Goal: Complete application form

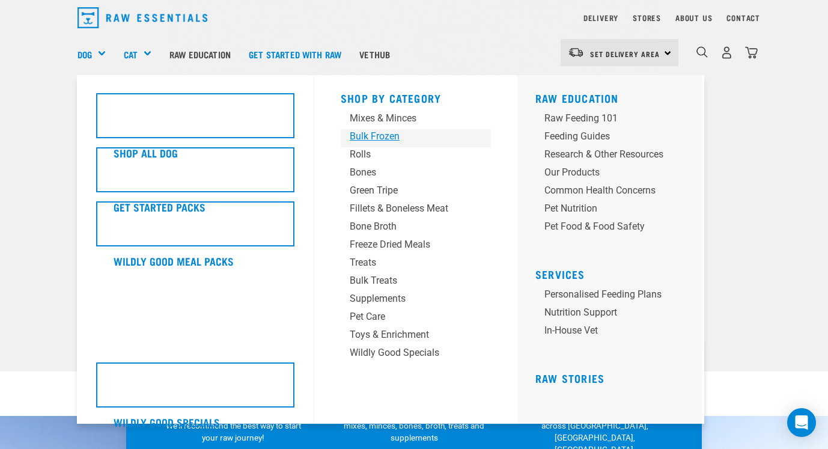
scroll to position [46, 0]
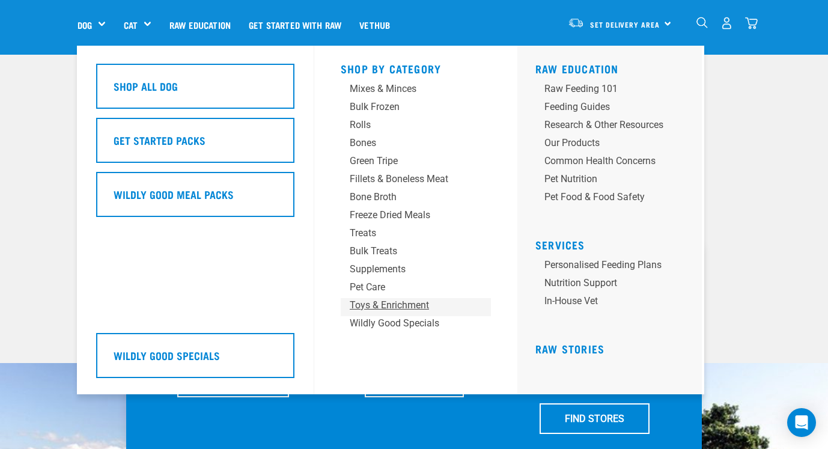
click at [376, 305] on div "Toys & Enrichment" at bounding box center [406, 305] width 112 height 14
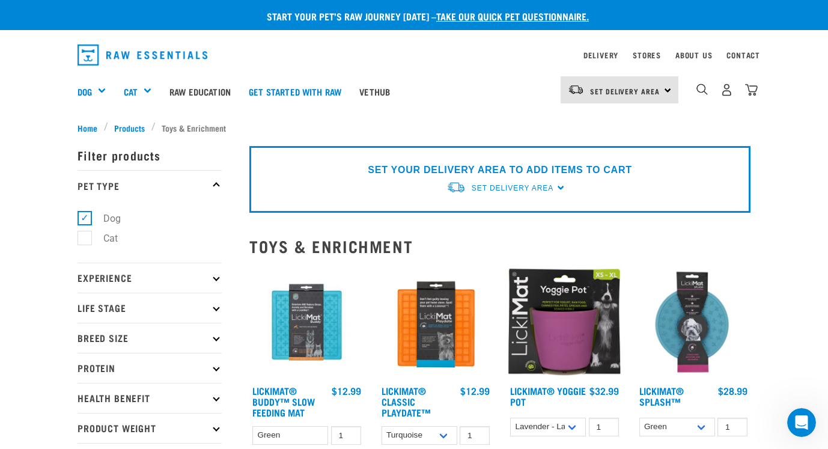
click at [477, 14] on link "take our quick pet questionnaire." at bounding box center [512, 15] width 153 height 5
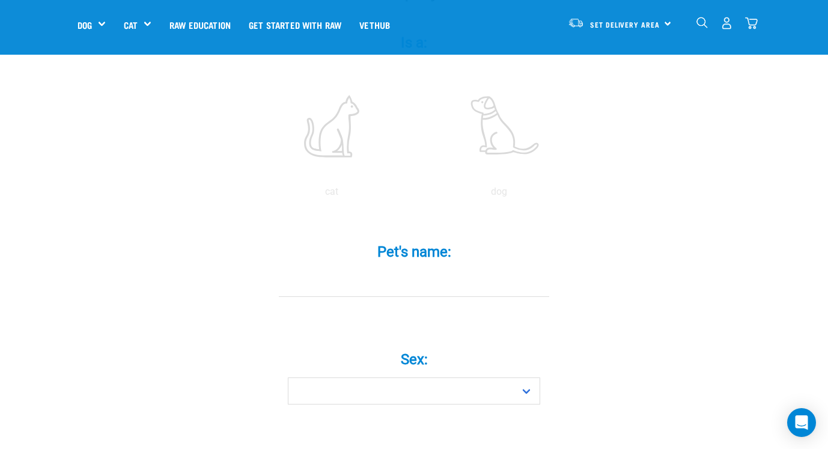
scroll to position [247, 0]
click at [404, 270] on input "Pet's name: *" at bounding box center [414, 282] width 270 height 27
type input "[PERSON_NAME]"
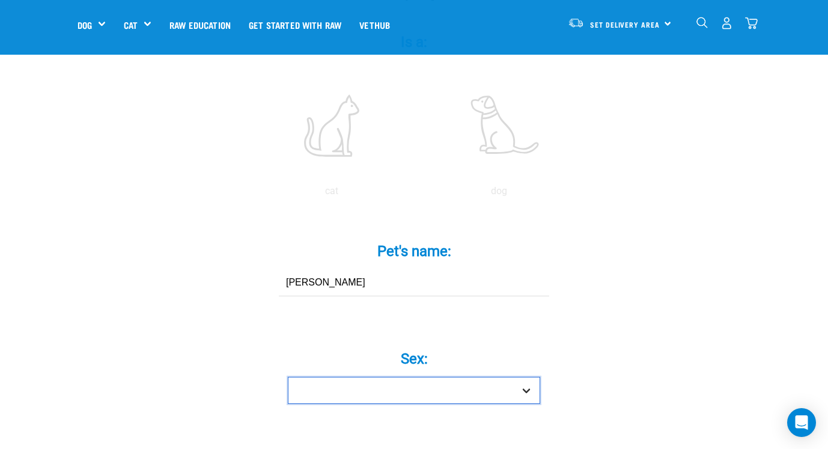
click at [402, 377] on select "Boy Girl" at bounding box center [414, 390] width 252 height 27
select select "girl"
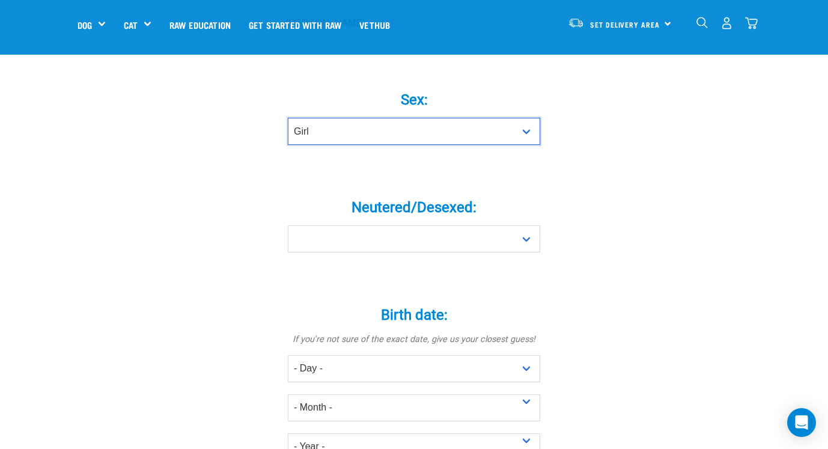
scroll to position [508, 0]
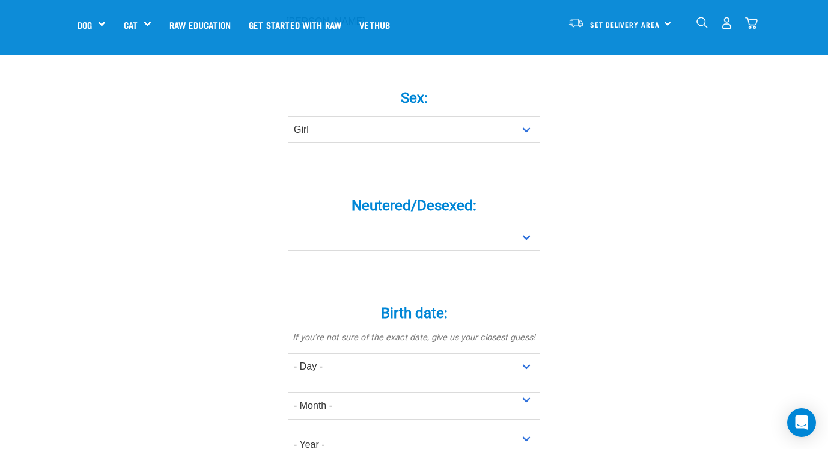
click at [427, 233] on div "Neutered/Desexed: * Yes No" at bounding box center [414, 220] width 361 height 98
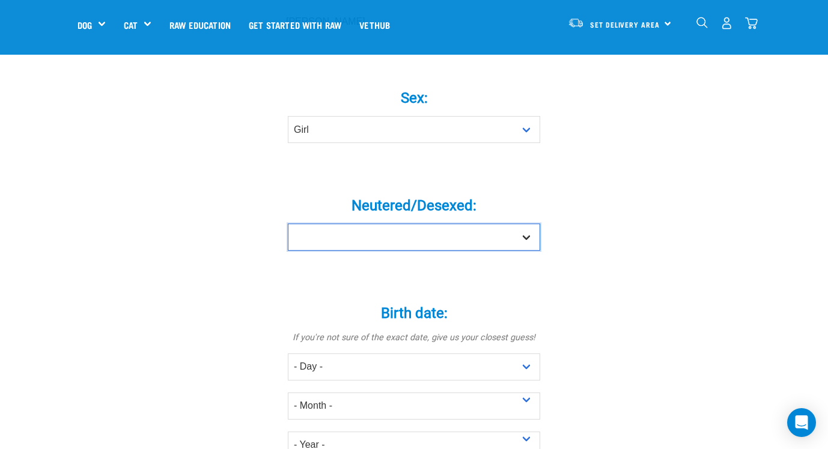
click at [426, 224] on select "Yes No" at bounding box center [414, 237] width 252 height 27
select select "yes"
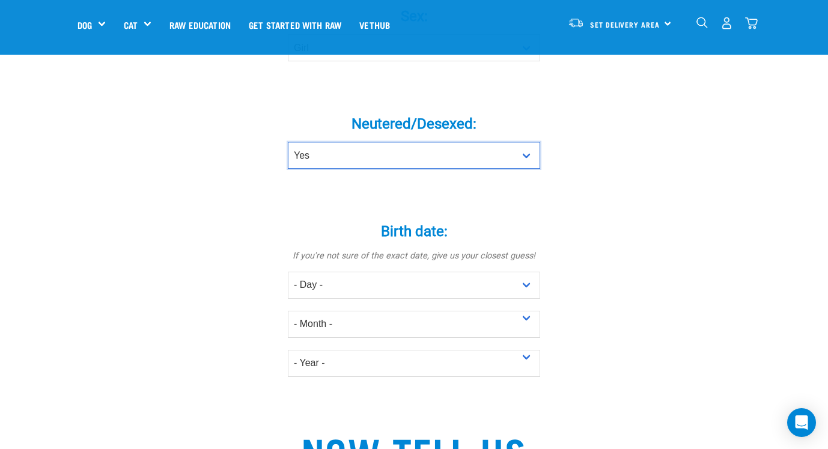
scroll to position [604, 0]
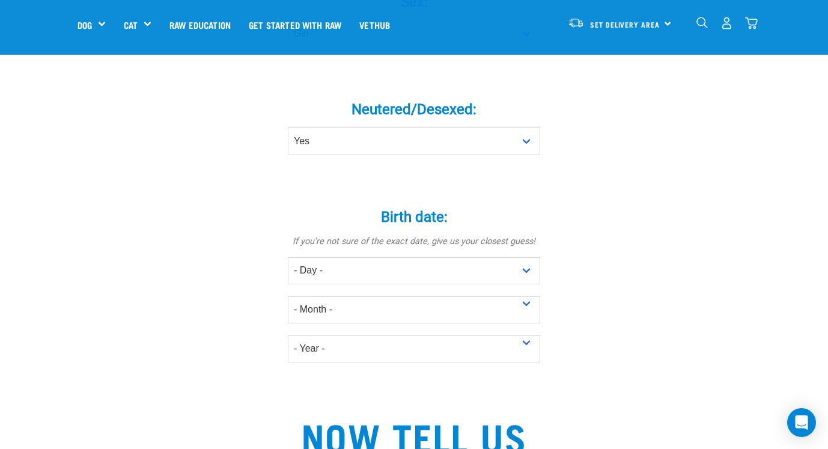
click at [427, 234] on div "Birth date: * If you're not sure of the exact date, give us your closest guess!…" at bounding box center [414, 277] width 361 height 171
click at [424, 257] on select "- Day - 1 2 3 4 5 6 7 8 9 10 11 12 13 14 15 16 17 18 19 20 21 22 23 24 25 26 27" at bounding box center [414, 270] width 252 height 27
select select "5"
click at [419, 296] on select "- Month - January February March April May June July August September October N…" at bounding box center [414, 309] width 252 height 27
select select "July"
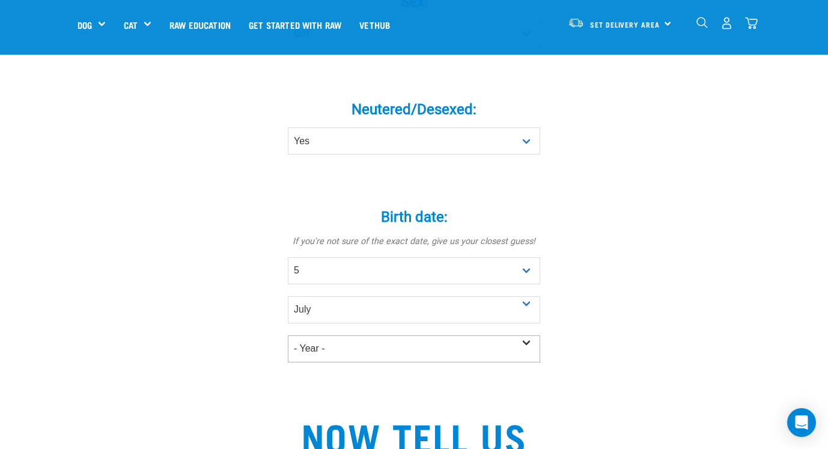
click at [415, 335] on select "- Year - 2025 2024 2023 2022 2021 2020 2019 2018 2017 2016 2015 2014 2013 2012" at bounding box center [414, 348] width 252 height 27
select select "2025"
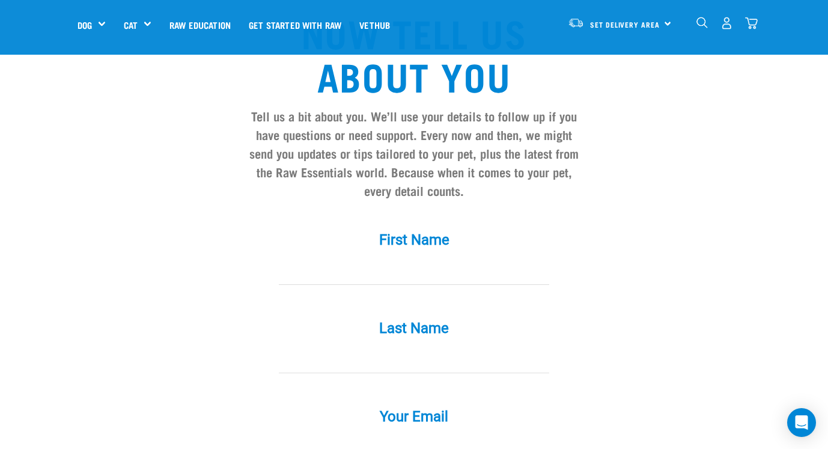
scroll to position [1009, 0]
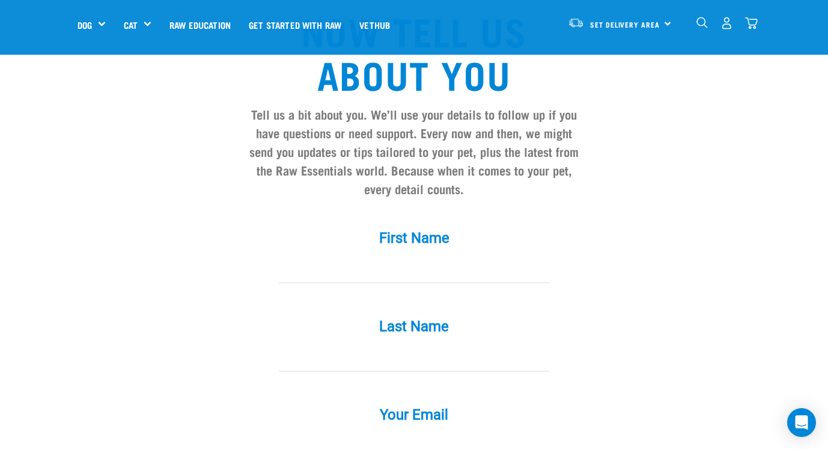
click at [458, 227] on label "First Name *" at bounding box center [414, 238] width 361 height 22
click at [458, 256] on input "First Name *" at bounding box center [414, 269] width 270 height 27
type input "h"
type input "Holly"
click at [296, 344] on input "Last Name *" at bounding box center [414, 357] width 270 height 27
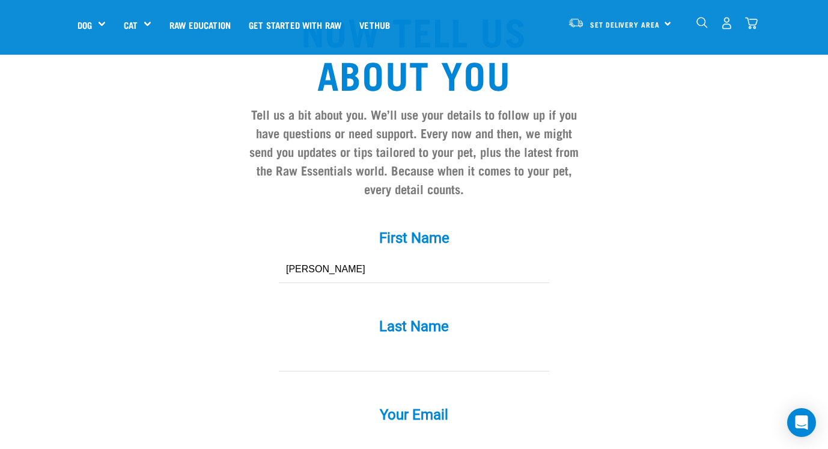
type input "'"
type input "Cesan"
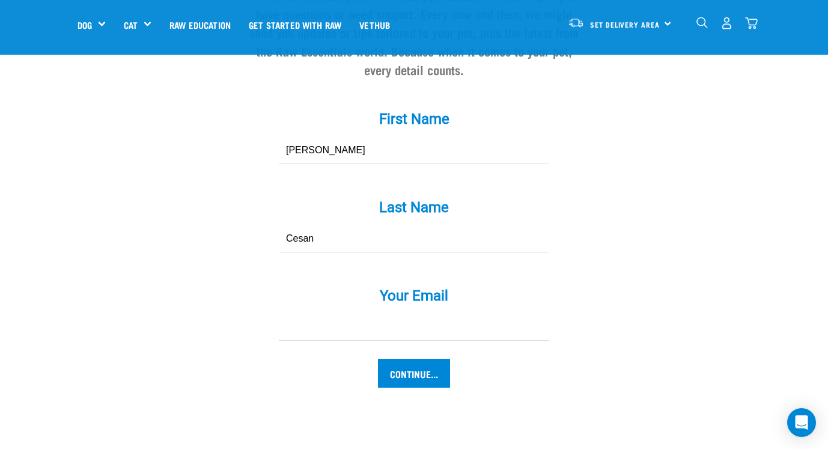
scroll to position [1270, 0]
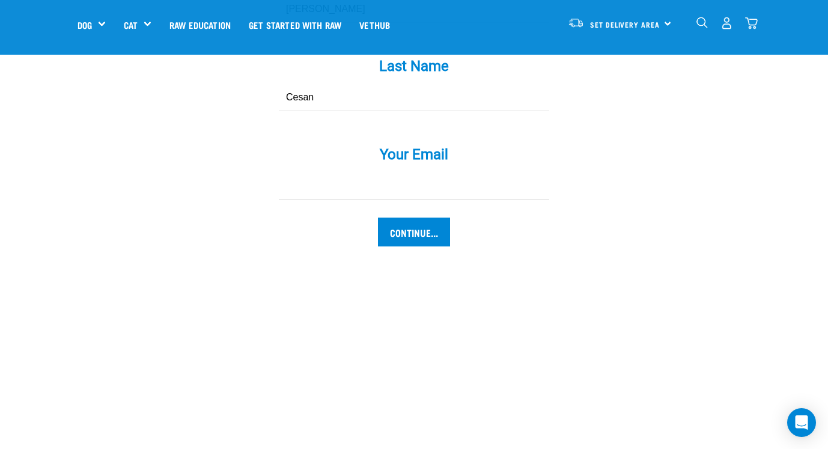
click at [392, 172] on input "Your Email *" at bounding box center [414, 185] width 270 height 27
type input "hollyiimuller@gmail.com"
click at [430, 218] on input "Continue..." at bounding box center [414, 232] width 72 height 29
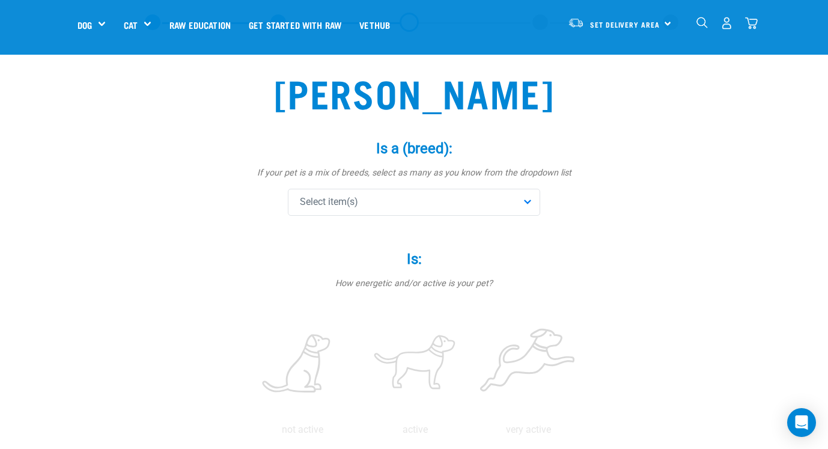
scroll to position [65, 0]
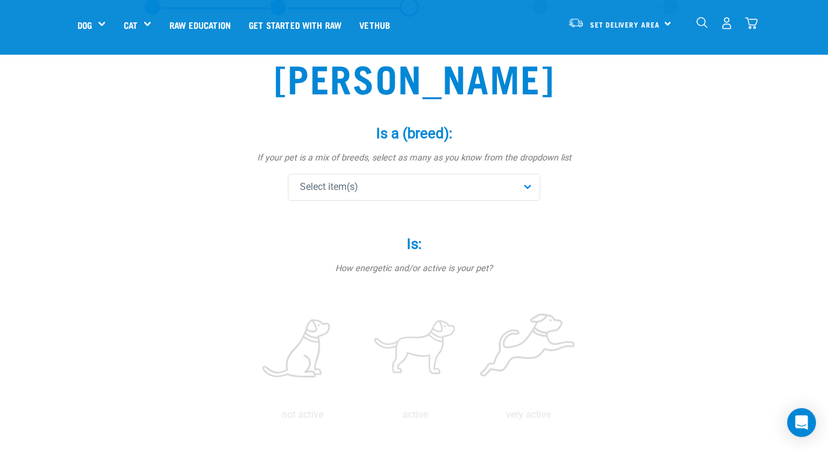
click at [397, 184] on div "Select item(s)" at bounding box center [414, 187] width 252 height 27
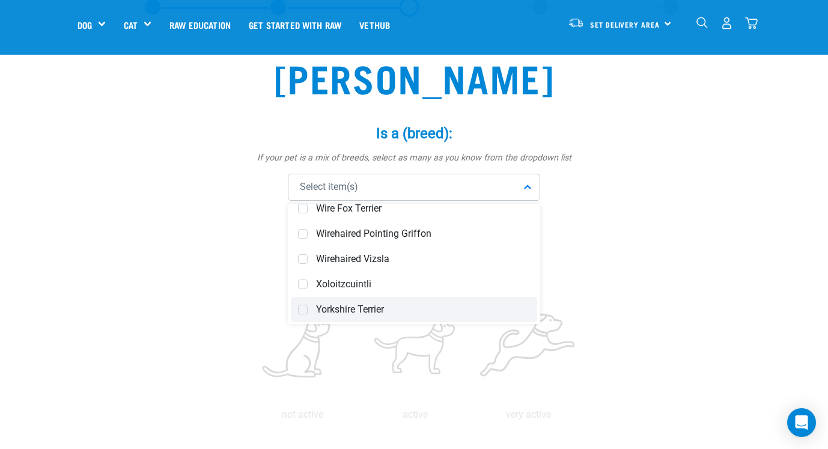
scroll to position [5033, 0]
